Goal: Check status: Check status

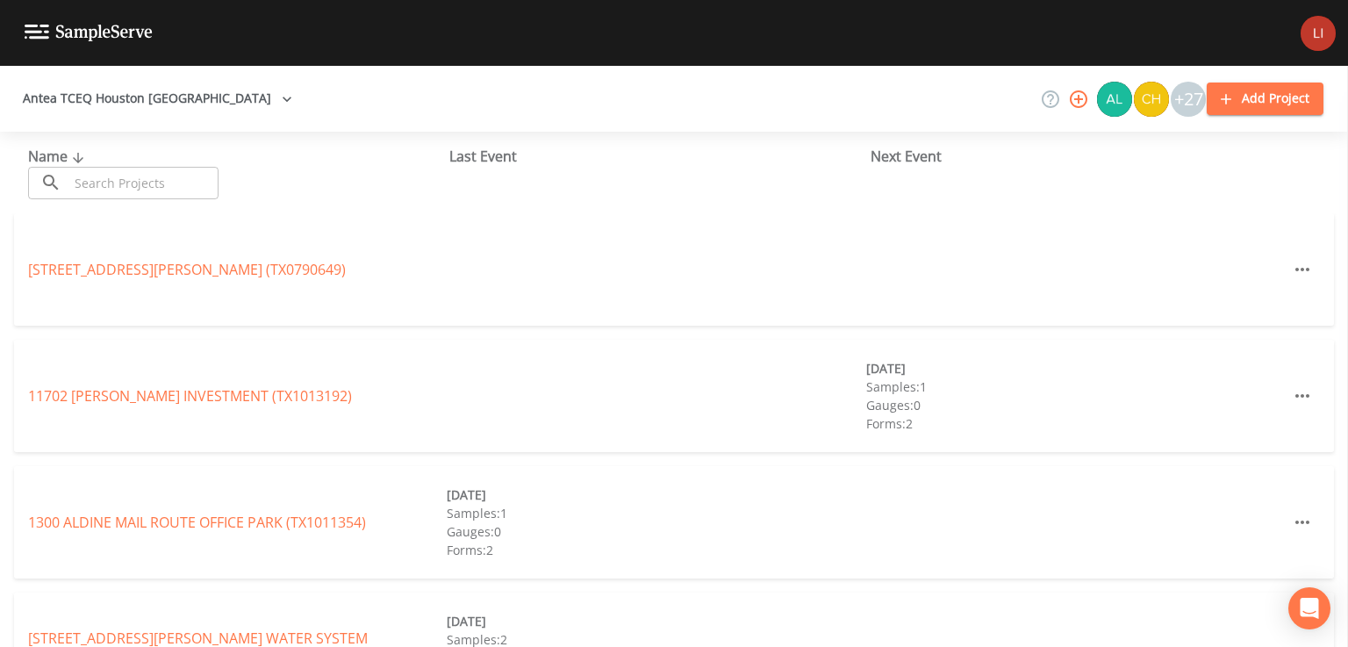
click at [112, 180] on input "text" at bounding box center [143, 183] width 150 height 32
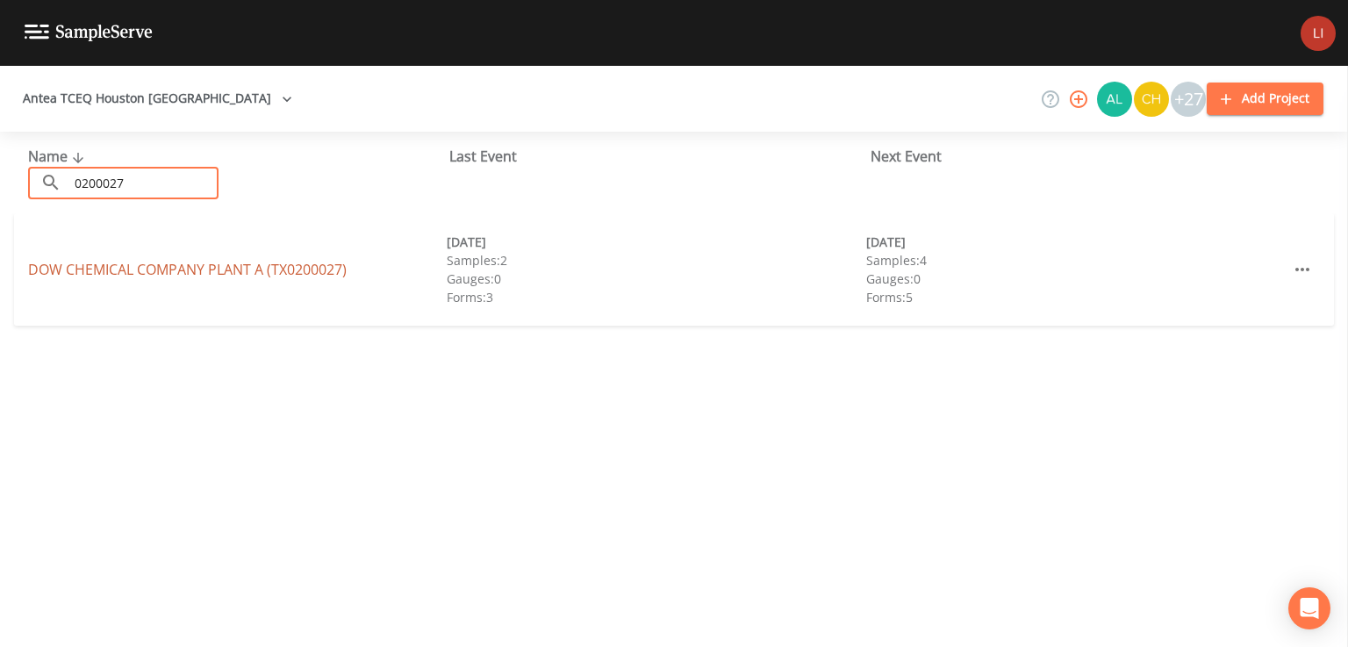
type input "0200027"
click at [141, 269] on link "DOW CHEMICAL COMPANY PLANT A (TX0200027)" at bounding box center [187, 269] width 319 height 19
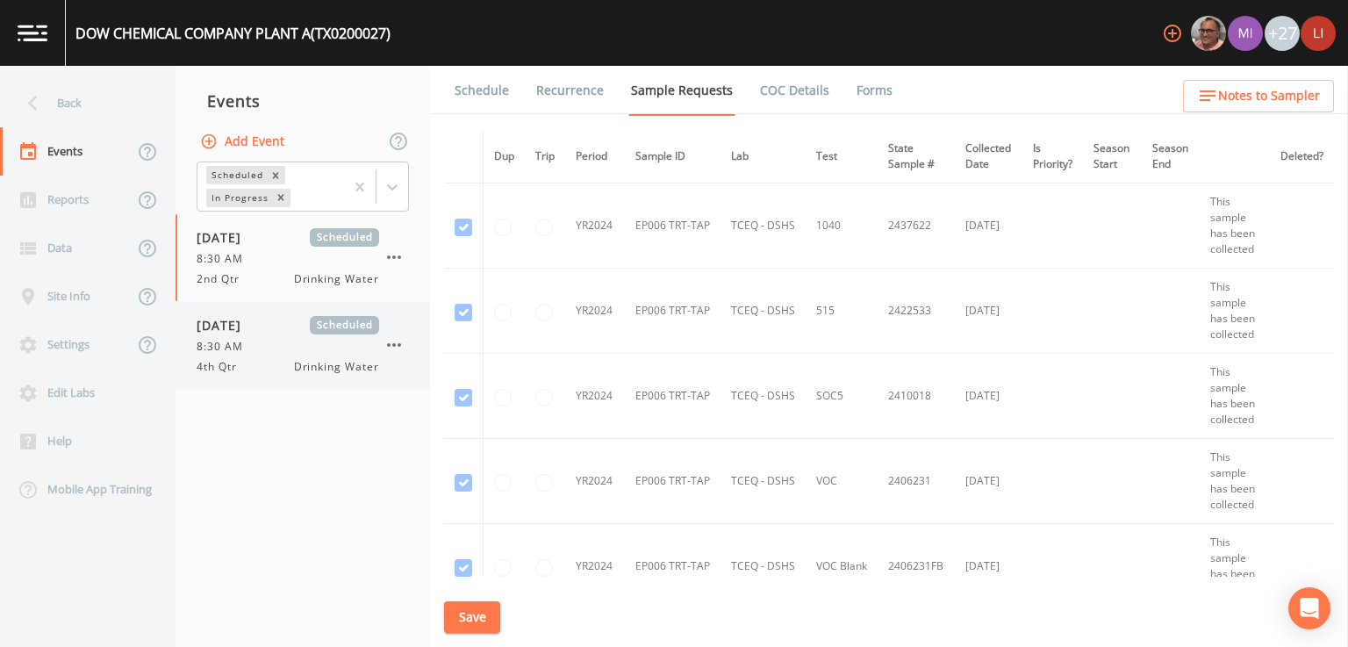
click at [285, 339] on div "8:30 AM" at bounding box center [288, 347] width 183 height 16
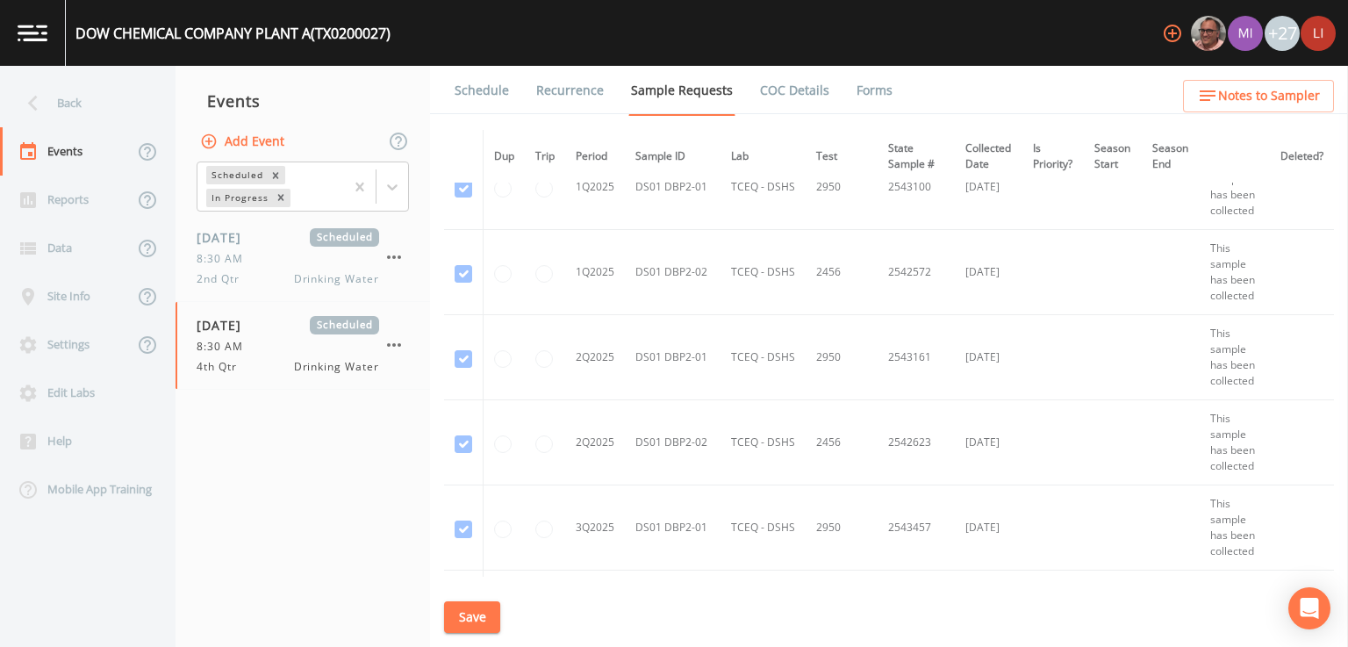
scroll to position [2984, 0]
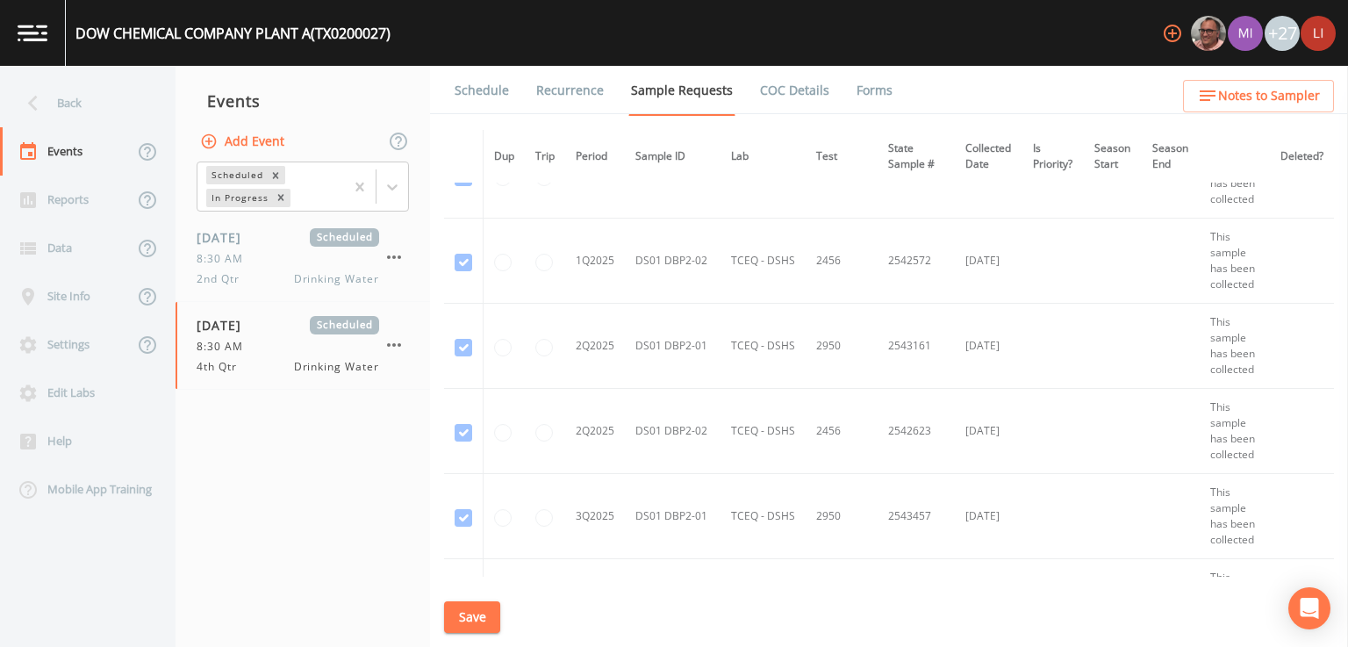
checkbox input "true"
